Goal: Complete application form

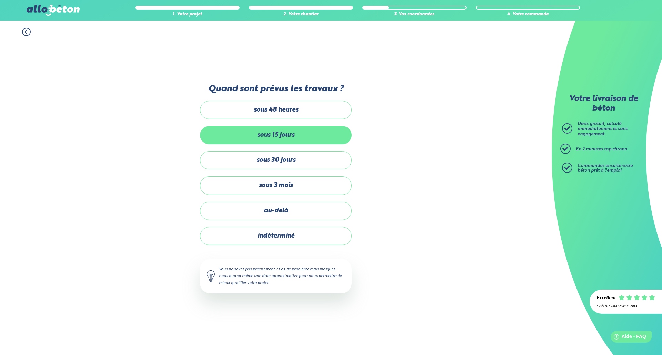
click at [266, 133] on label "sous 15 jours" at bounding box center [276, 135] width 152 height 18
click at [0, 0] on input "sous 15 jours" at bounding box center [0, 0] width 0 height 0
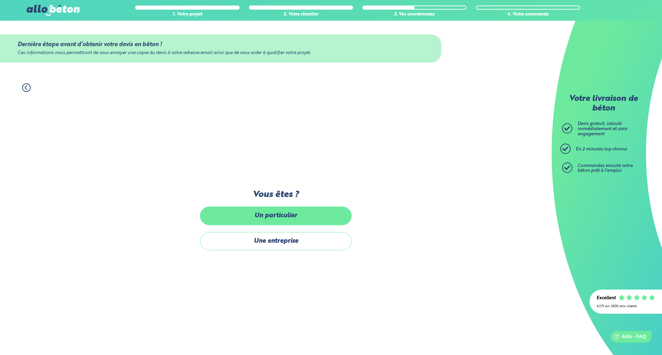
click at [265, 219] on label "Un particulier" at bounding box center [276, 216] width 152 height 18
click at [0, 0] on input "Un particulier" at bounding box center [0, 0] width 0 height 0
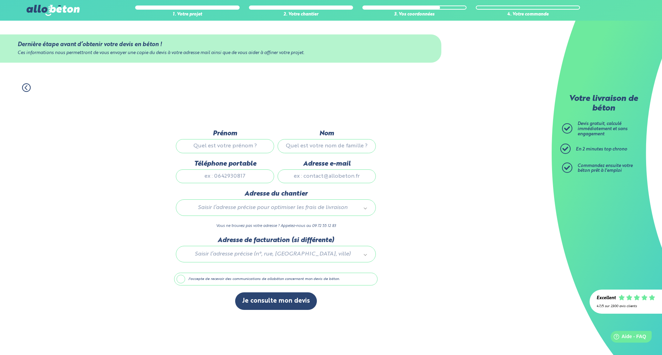
click at [210, 147] on input "Prénom" at bounding box center [225, 146] width 98 height 14
click at [158, 143] on div "1. Votre projet 2. Votre chantier 3. Vos coordonnées 4. Votre commande Dernière…" at bounding box center [275, 215] width 551 height 279
click at [238, 143] on input "Prénom" at bounding box center [225, 146] width 98 height 14
type input "Florent"
type input "[PERSON_NAME]"
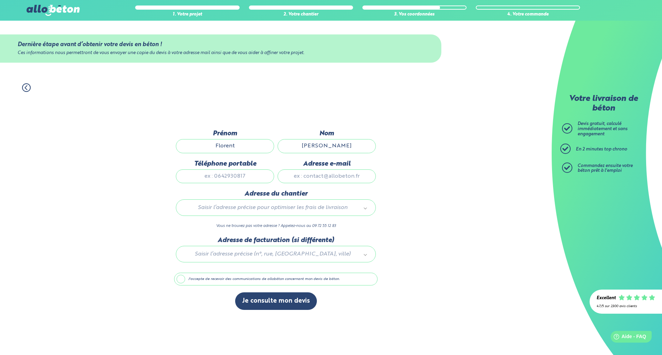
type input "0661087419"
type input "[EMAIL_ADDRESS][PERSON_NAME][DOMAIN_NAME]"
type input "[GEOGRAPHIC_DATA], [STREET_ADDRESS]"
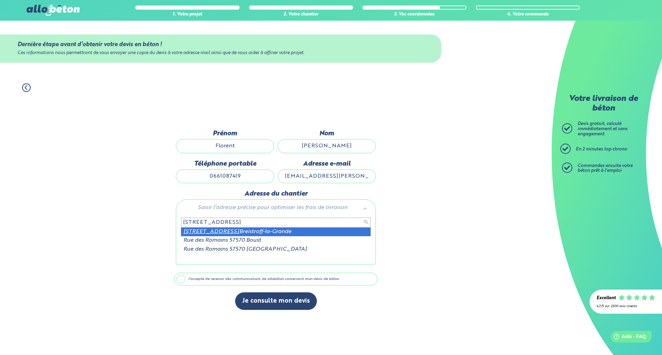
type input "[STREET_ADDRESS]"
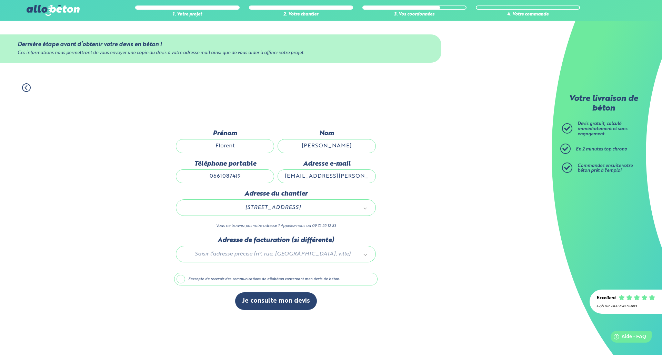
click at [150, 225] on div "1. Votre projet 2. Votre chantier 3. Vos coordonnées 4. Votre commande Dernière…" at bounding box center [275, 215] width 551 height 279
click at [179, 279] on label "J'accepte de recevoir des communications de allobéton concernant mon devis de b…" at bounding box center [275, 279] width 203 height 13
click at [0, 0] on input "J'accepte de recevoir des communications de allobéton concernant mon devis de b…" at bounding box center [0, 0] width 0 height 0
click at [176, 279] on label "J'accepte de recevoir des communications de allobéton concernant mon devis de b…" at bounding box center [275, 279] width 203 height 13
click at [0, 0] on input "J'accepte de recevoir des communications de allobéton concernant mon devis de b…" at bounding box center [0, 0] width 0 height 0
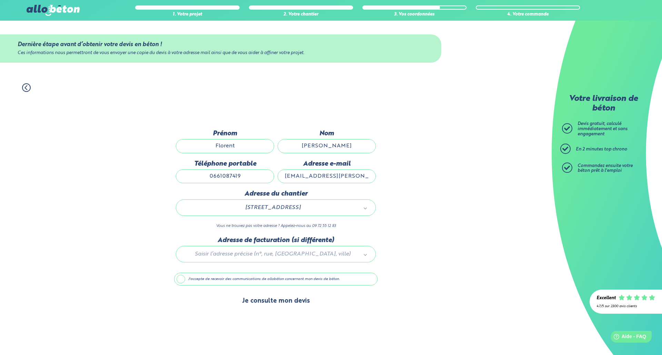
click at [277, 303] on button "Je consulte mon devis" at bounding box center [276, 302] width 82 height 18
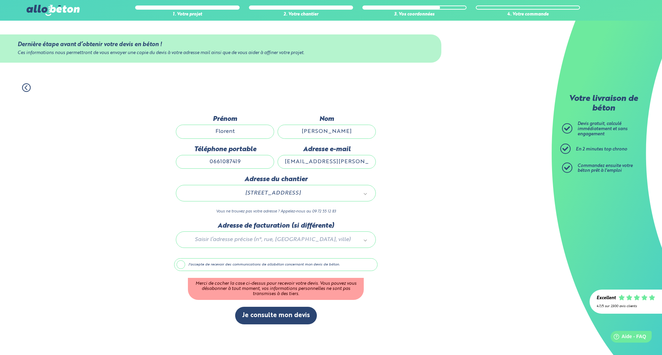
click at [182, 266] on label "J'accepte de recevoir des communications de allobéton concernant mon devis de b…" at bounding box center [275, 264] width 203 height 13
click at [0, 0] on input "J'accepte de recevoir des communications de allobéton concernant mon devis de b…" at bounding box center [0, 0] width 0 height 0
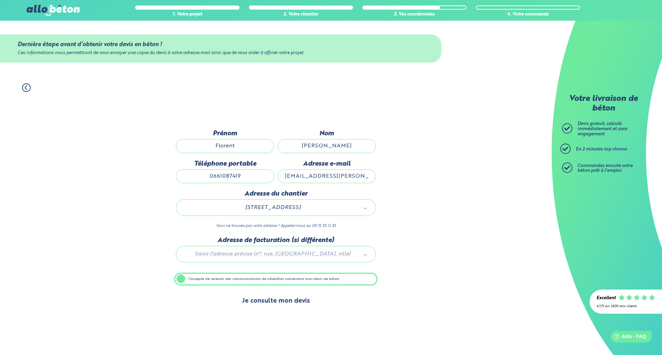
click at [275, 304] on button "Je consulte mon devis" at bounding box center [276, 302] width 82 height 18
